Goal: Check status: Check status

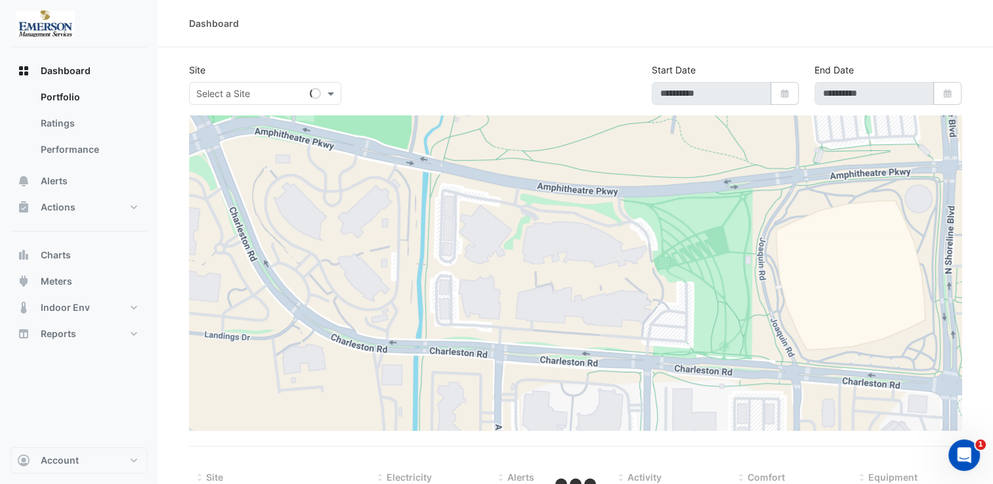
type input "**********"
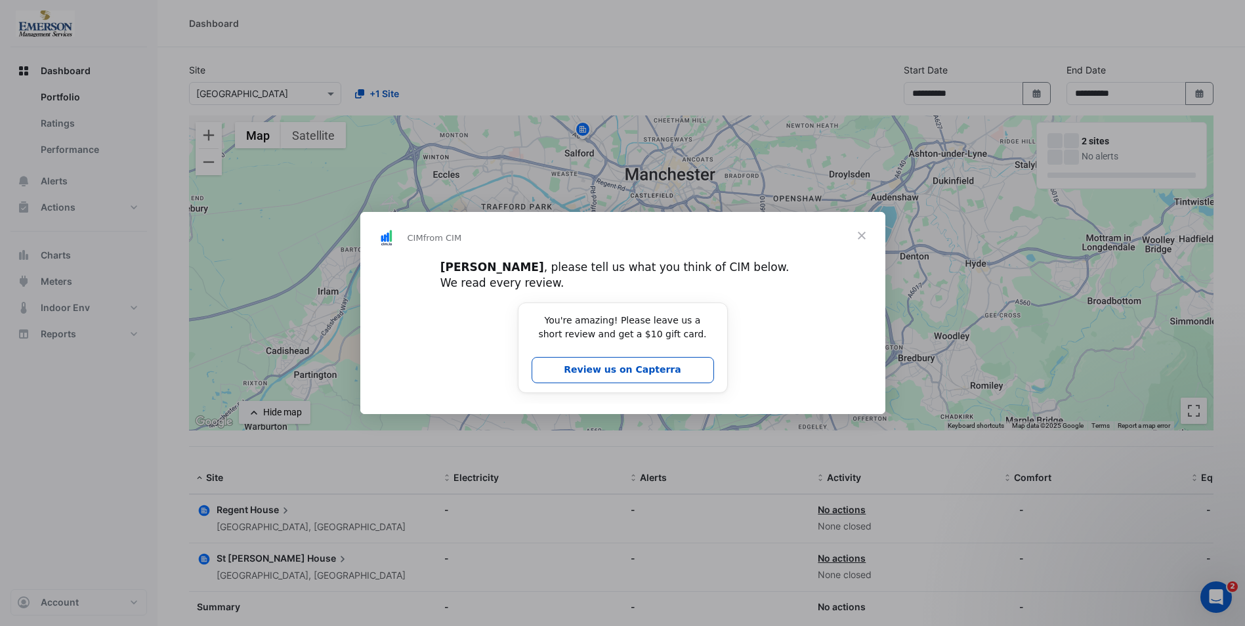
click at [872, 238] on span "Close" at bounding box center [861, 235] width 47 height 47
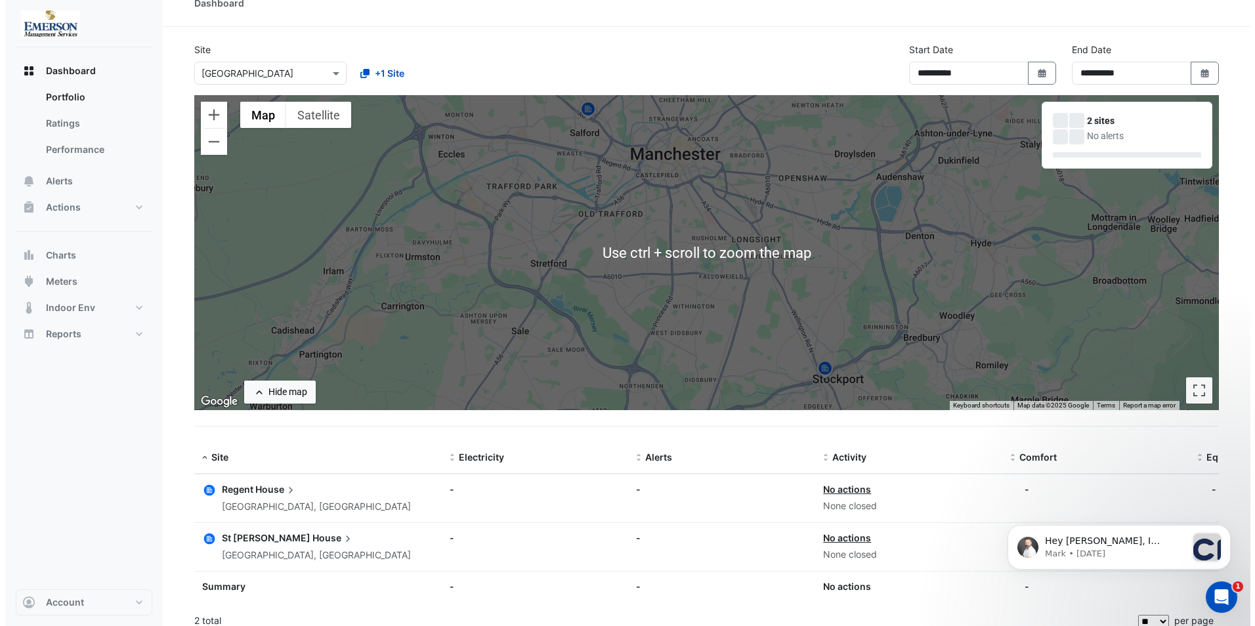
scroll to position [32, 0]
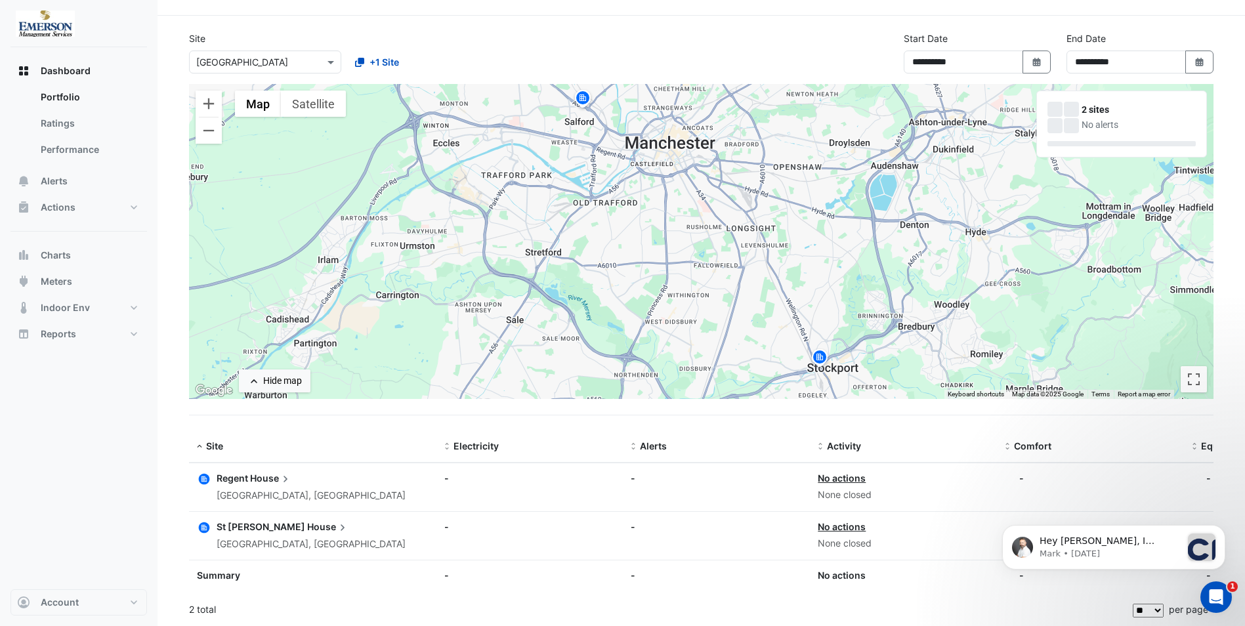
click at [250, 481] on span "House" at bounding box center [271, 478] width 42 height 14
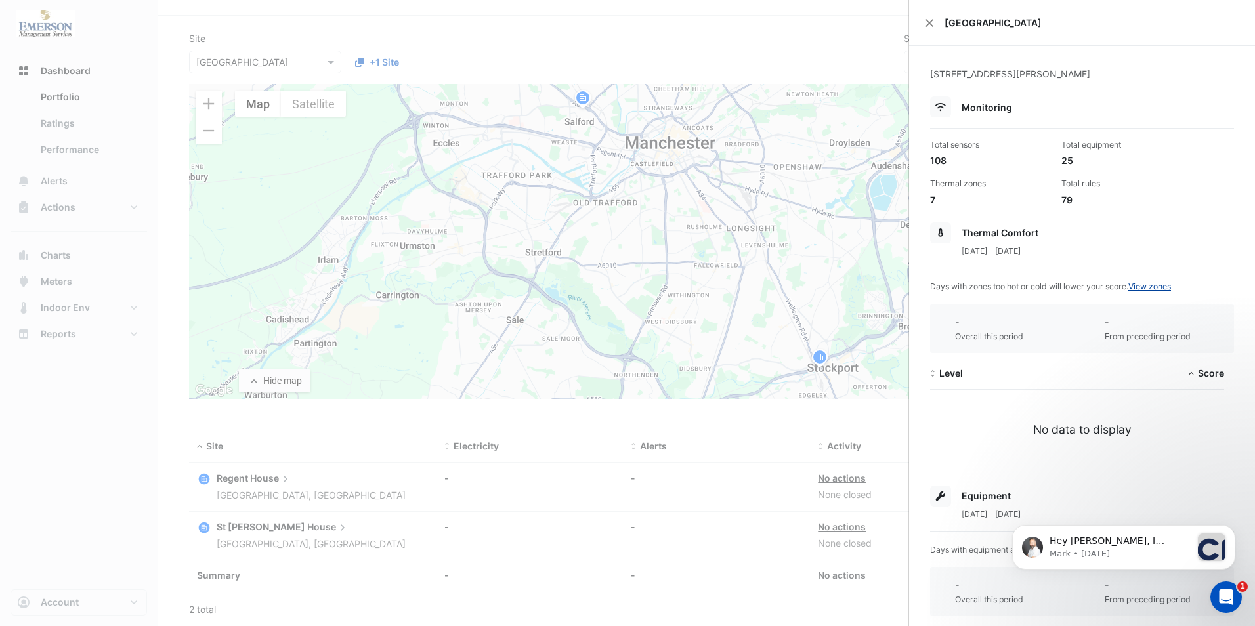
click at [1002, 286] on link "View zones" at bounding box center [1149, 287] width 43 height 10
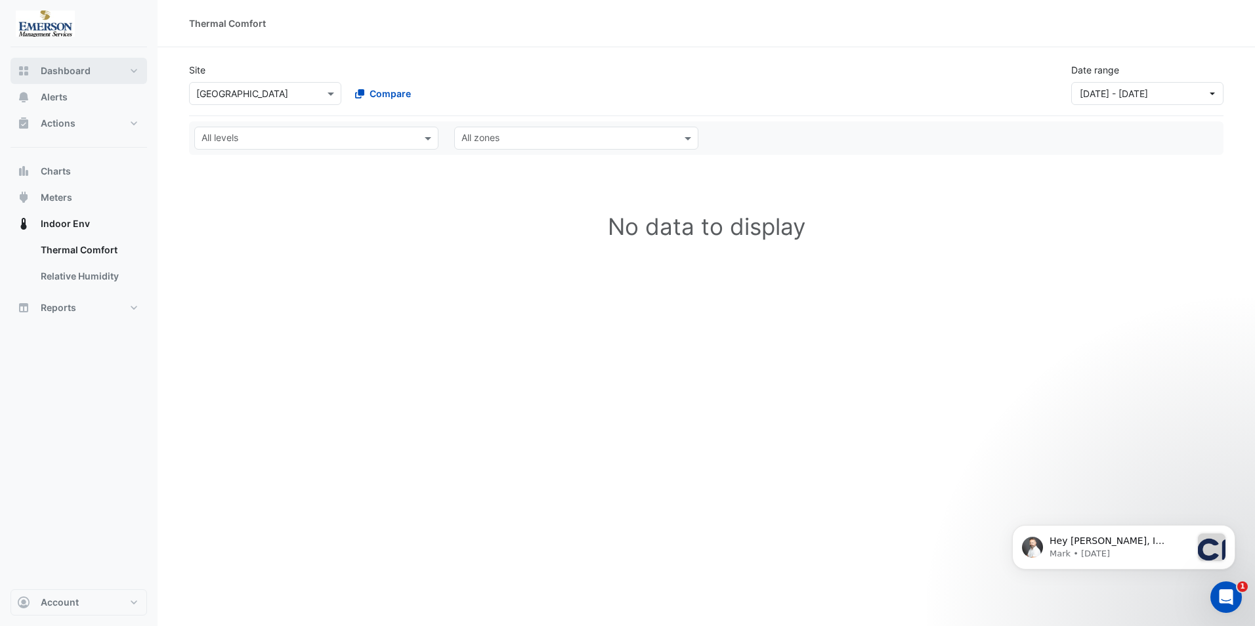
click at [60, 74] on span "Dashboard" at bounding box center [66, 70] width 50 height 13
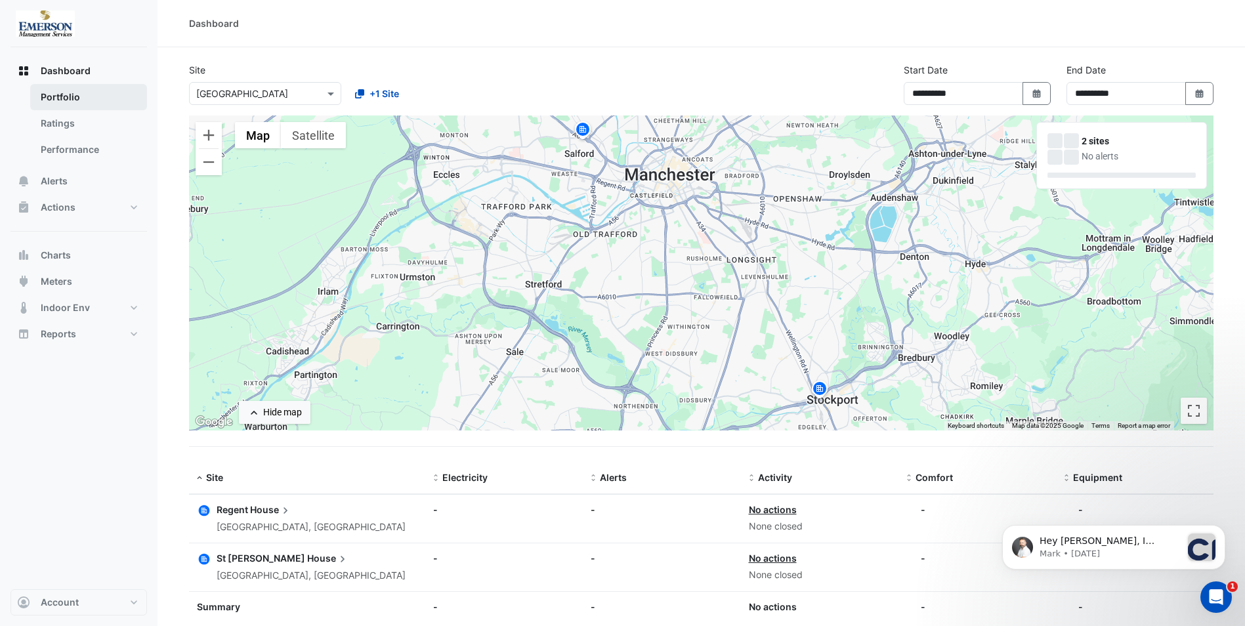
click at [64, 98] on link "Portfolio" at bounding box center [88, 97] width 117 height 26
click at [268, 484] on span "House" at bounding box center [271, 510] width 42 height 14
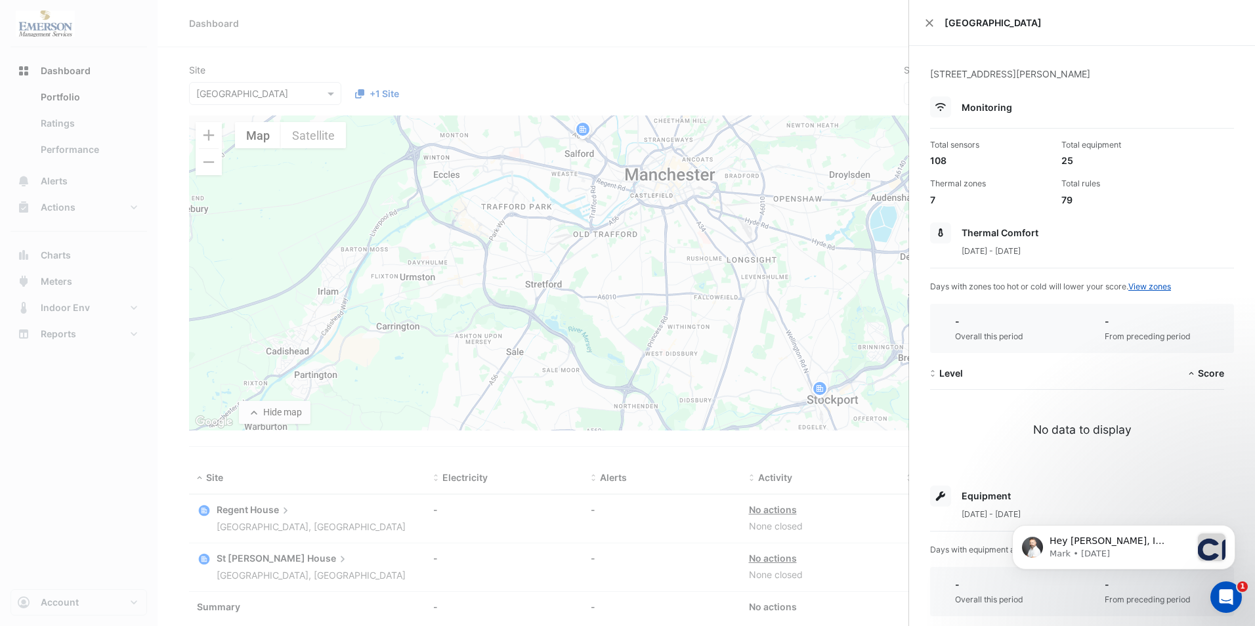
click at [943, 110] on icon at bounding box center [940, 106] width 11 height 9
click at [988, 111] on span "Monitoring" at bounding box center [987, 107] width 51 height 11
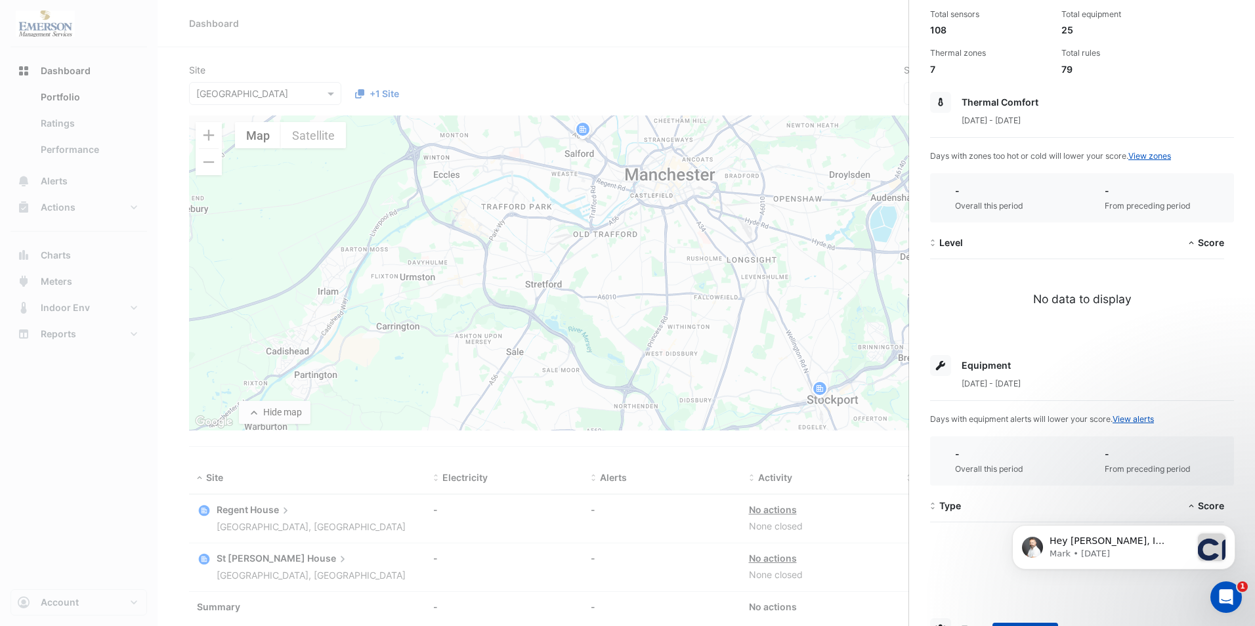
scroll to position [131, 0]
click at [1002, 295] on div "No data to display" at bounding box center [1082, 298] width 304 height 17
click at [1002, 421] on link "View alerts" at bounding box center [1133, 419] width 41 height 10
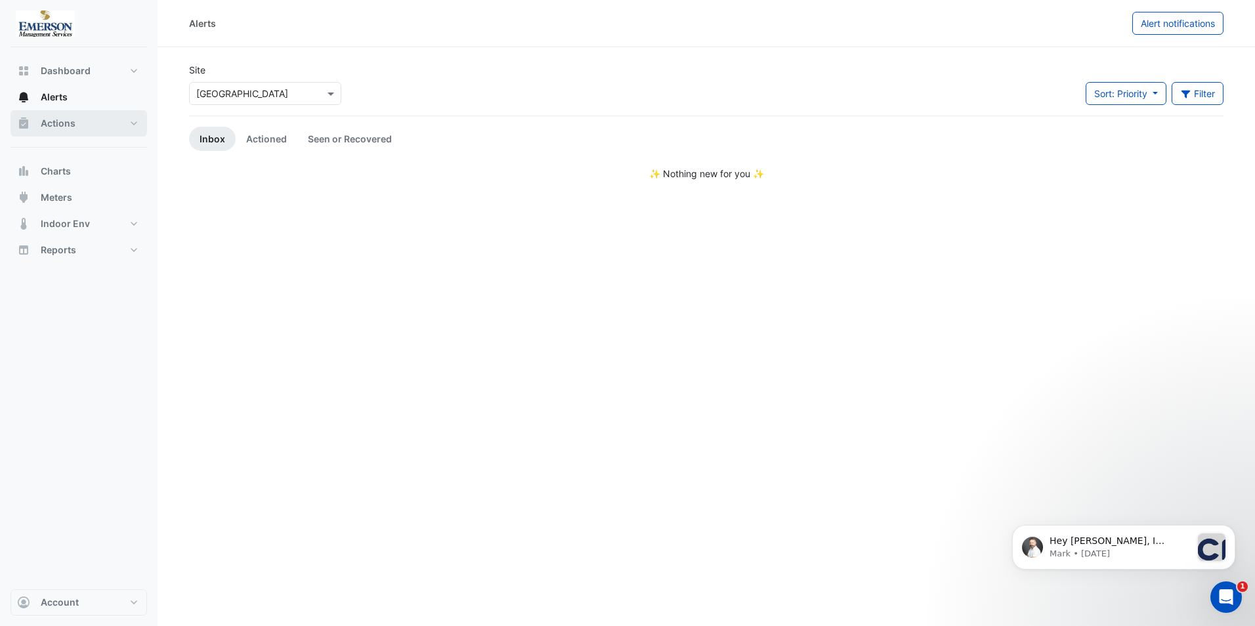
click at [57, 120] on span "Actions" at bounding box center [58, 123] width 35 height 13
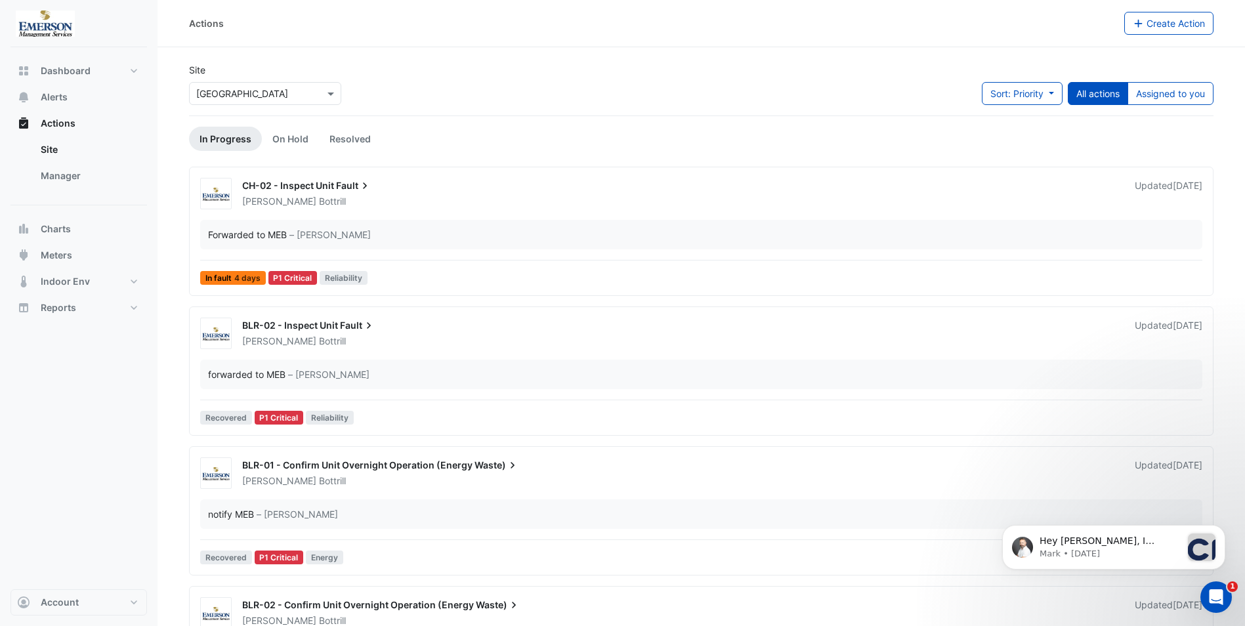
click at [291, 280] on div "P1 Critical" at bounding box center [293, 278] width 49 height 14
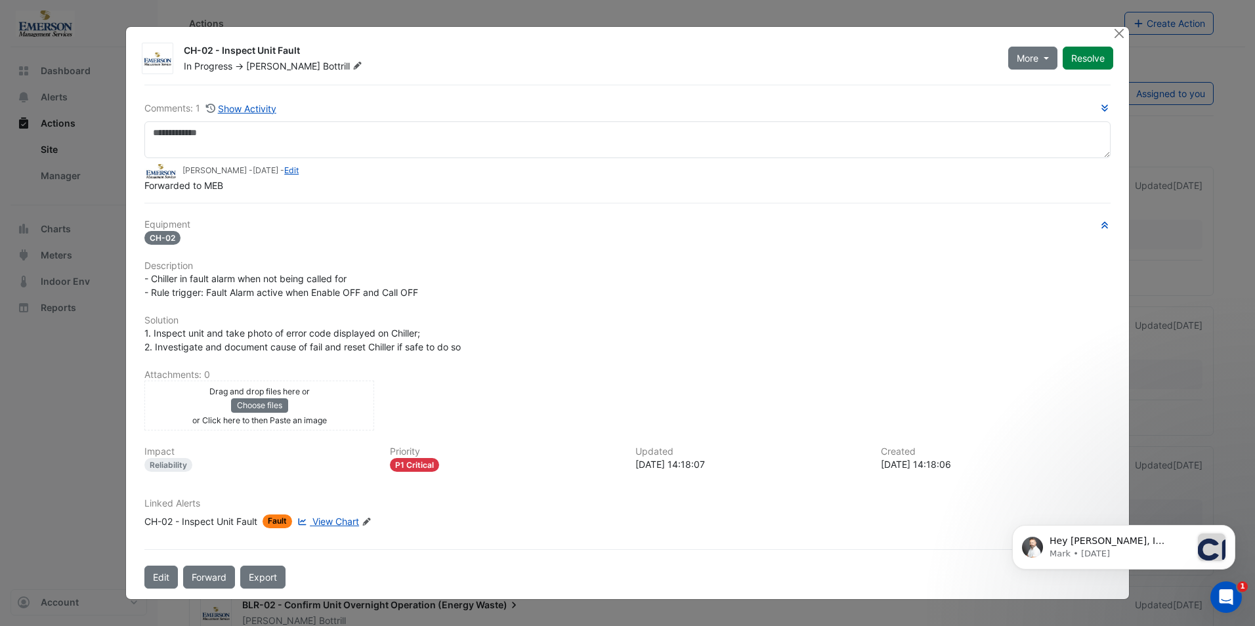
click at [325, 484] on span "View Chart" at bounding box center [335, 521] width 47 height 11
